Goal: Task Accomplishment & Management: Manage account settings

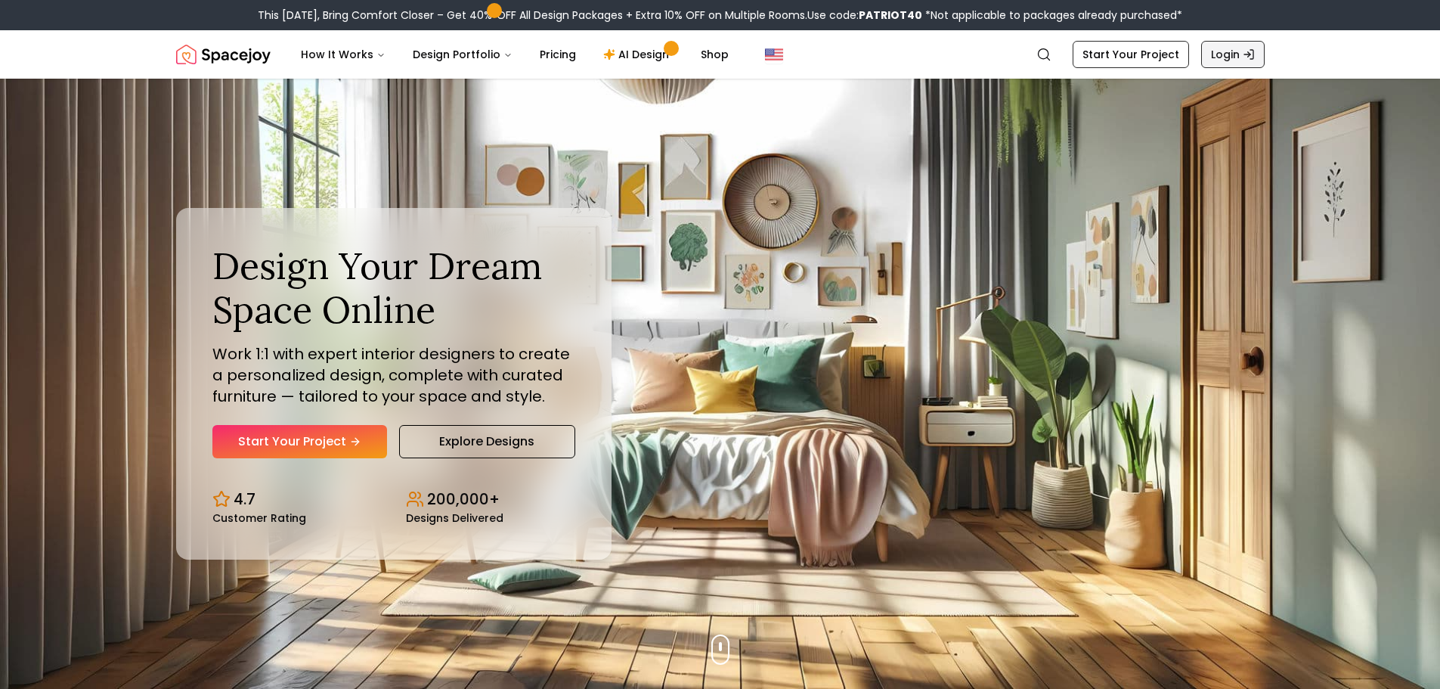
click at [1243, 53] on icon "Global" at bounding box center [1249, 54] width 12 height 12
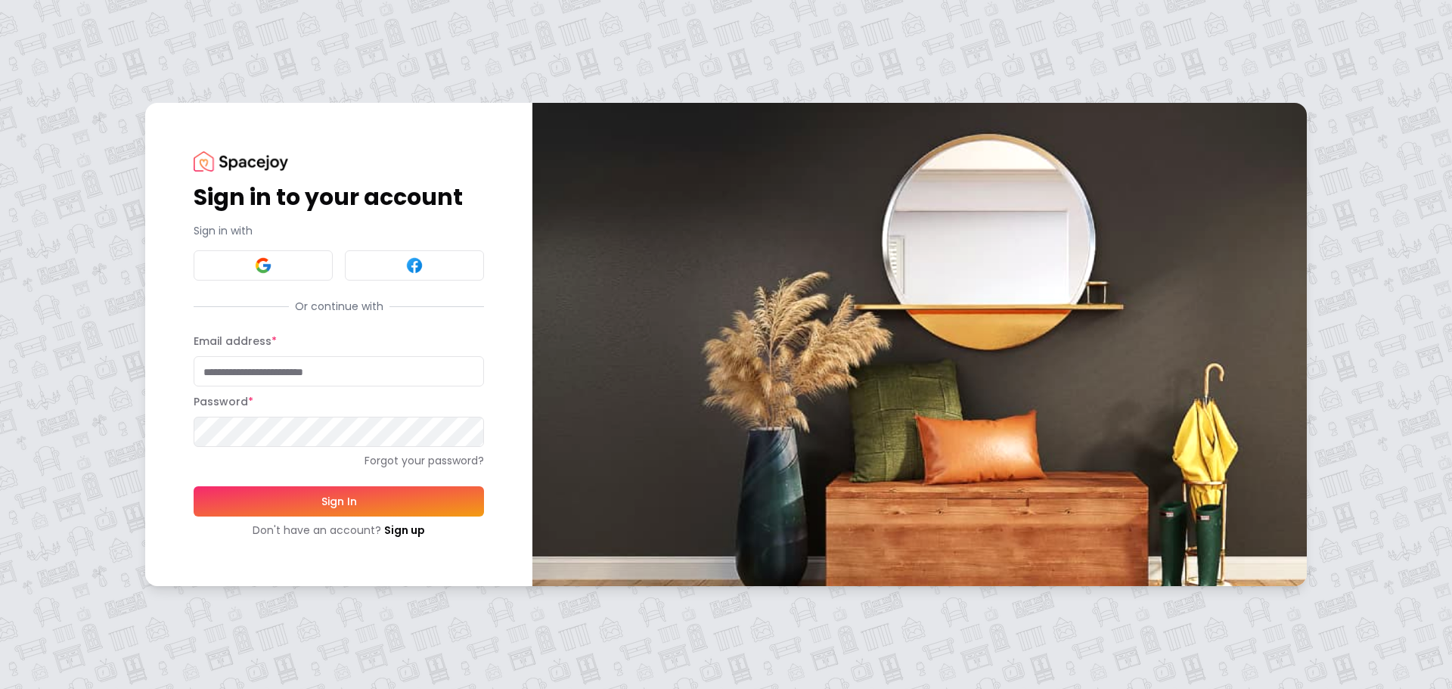
type input "**********"
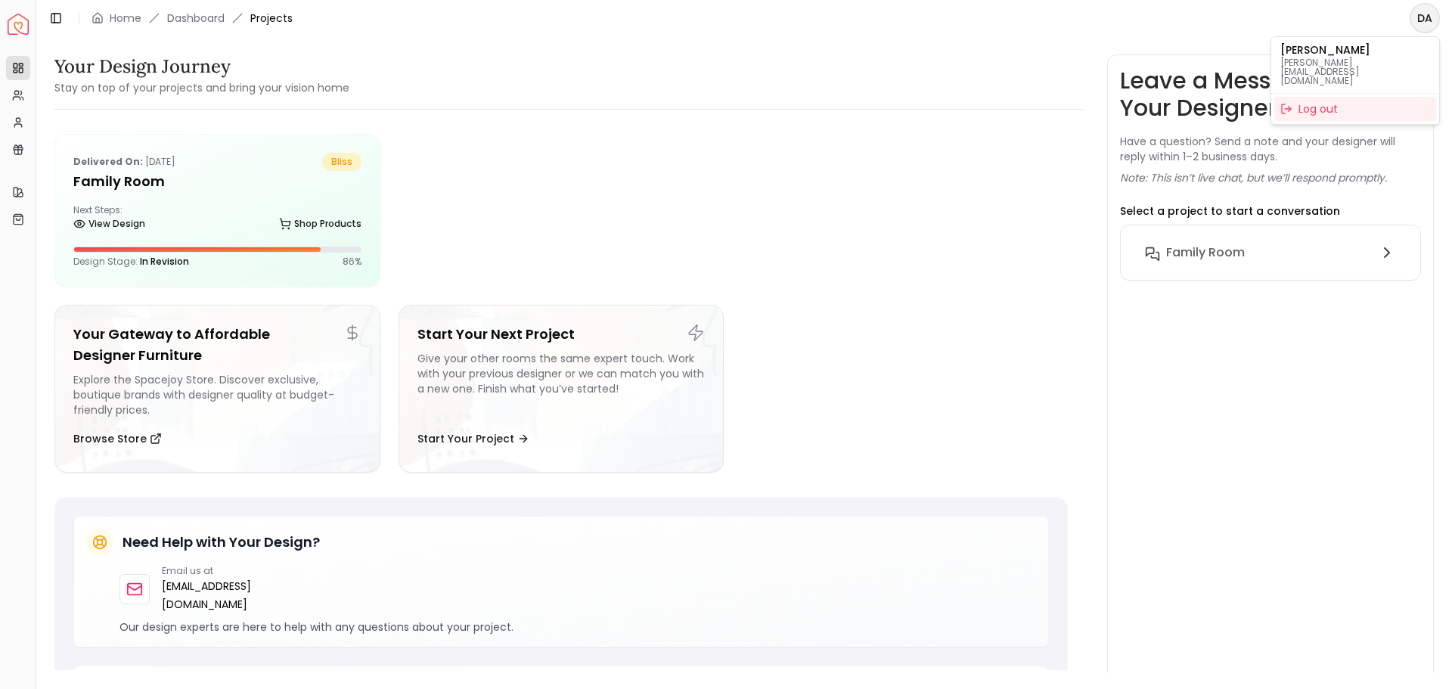
click at [1422, 20] on html "Spacejoy Dashboard Overview Projects My Referrals My Profile Gift Card Balance …" at bounding box center [726, 344] width 1452 height 689
drag, startPoint x: 1059, startPoint y: 20, endPoint x: 1031, endPoint y: 46, distance: 38.5
click at [1058, 20] on html "Spacejoy Dashboard Overview Projects My Referrals My Profile Gift Card Balance …" at bounding box center [726, 344] width 1452 height 689
click at [1386, 247] on icon at bounding box center [1387, 252] width 18 height 18
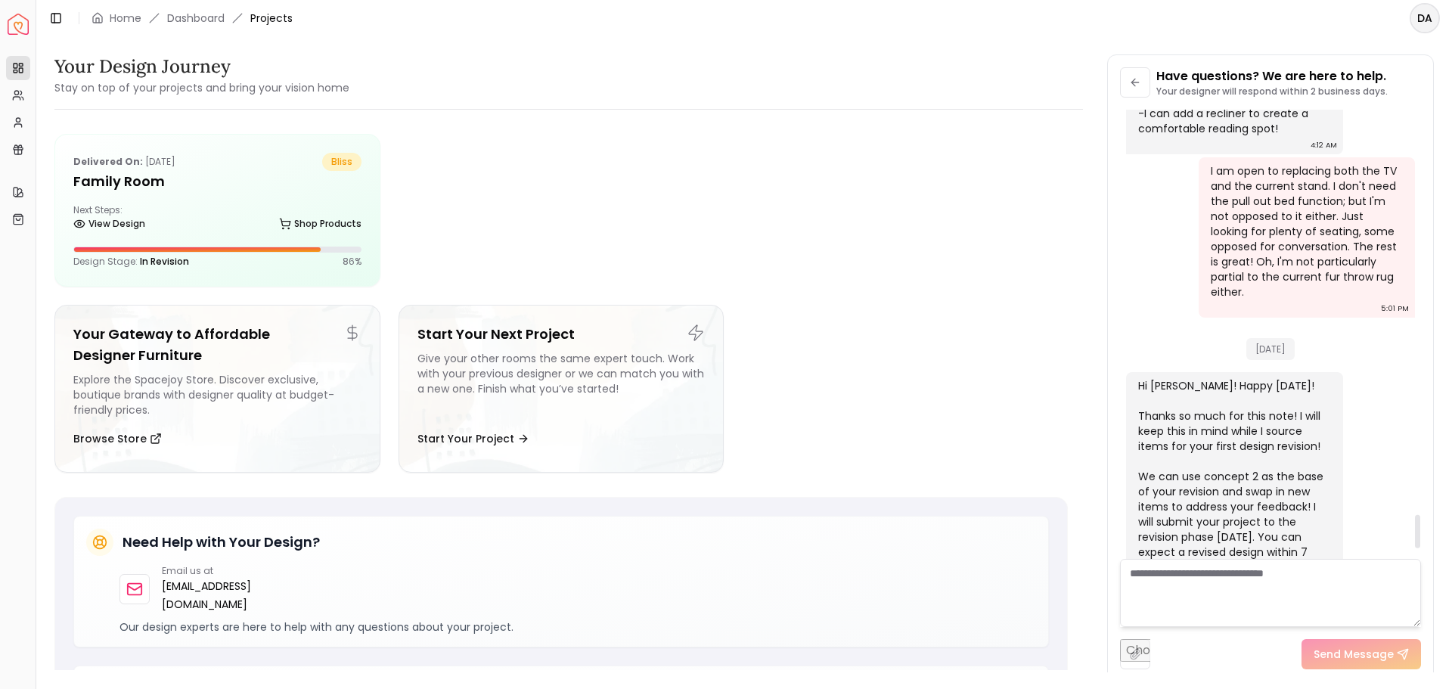
scroll to position [5600, 0]
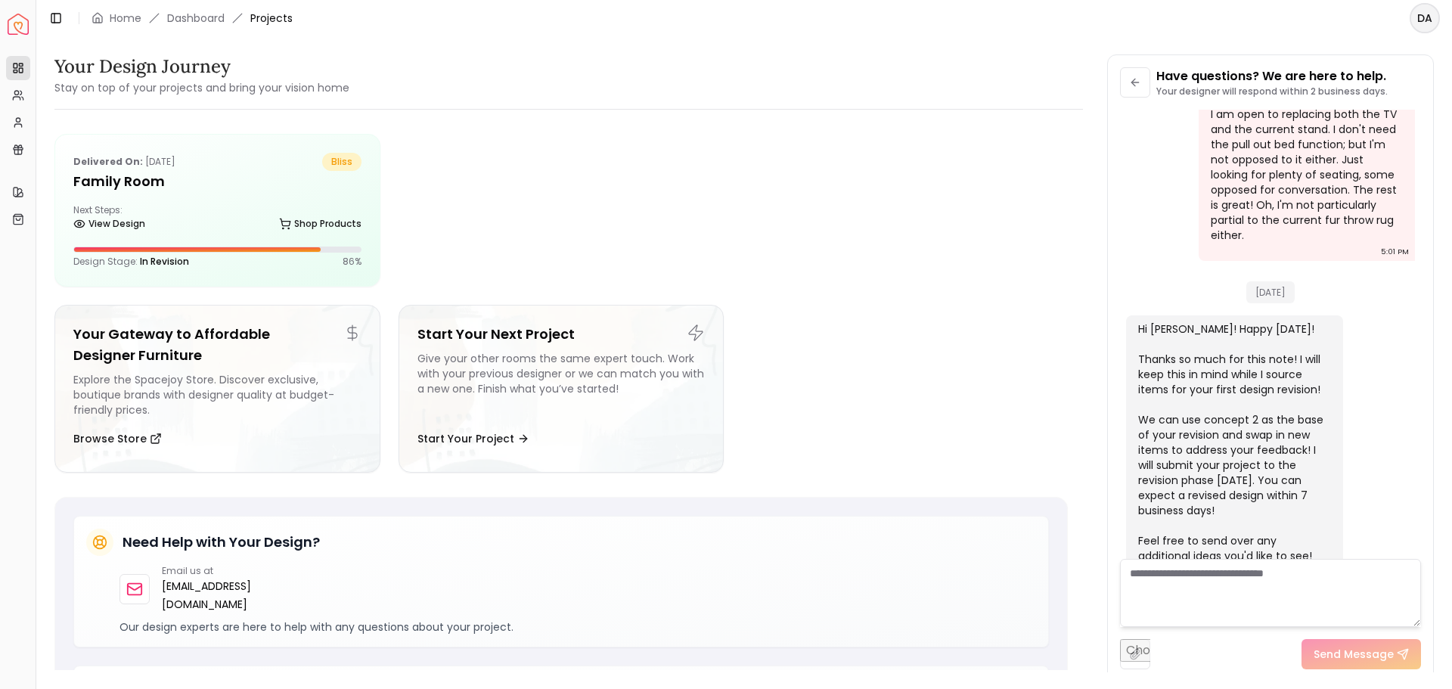
click at [1423, 17] on html "Spacejoy Dashboard Overview Projects My Referrals My Profile Gift Card Balance …" at bounding box center [726, 344] width 1452 height 689
click at [1304, 97] on div "Log out" at bounding box center [1355, 109] width 162 height 24
